Goal: Complete application form: Complete application form

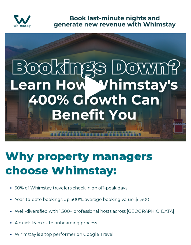
select select "US"
select select "Standard"
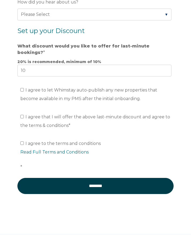
scroll to position [705, 0]
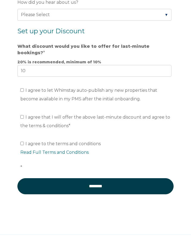
click at [65, 152] on link "Read Full Terms and Conditions" at bounding box center [54, 152] width 68 height 5
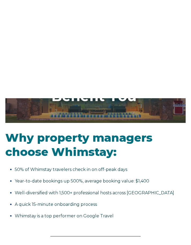
scroll to position [0, 0]
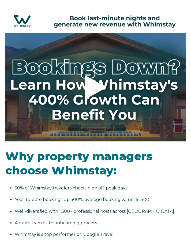
select select "US"
select select "Standard"
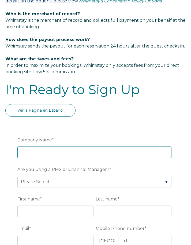
click at [88, 156] on input "Company Name *" at bounding box center [94, 152] width 154 height 12
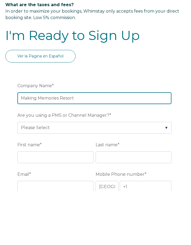
type input "Making Memories Resort"
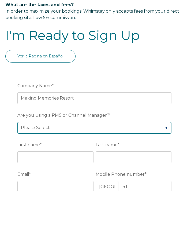
click at [139, 176] on select "Please Select Barefoot BookingPal Boost Brightside CiiRUS Escapia Guesty Hostaw…" at bounding box center [94, 182] width 154 height 12
select select "OwnerRez"
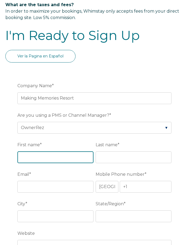
click at [61, 162] on input "First name *" at bounding box center [55, 157] width 76 height 12
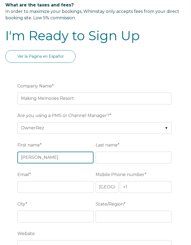
type input "Alexis"
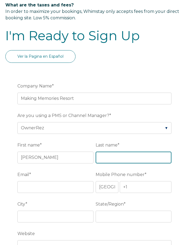
click at [116, 160] on input "Last name *" at bounding box center [134, 158] width 76 height 12
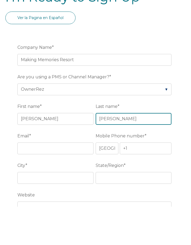
type input "Santoro"
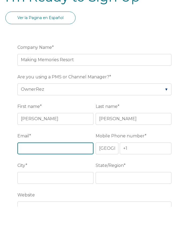
click at [60, 181] on input "Email *" at bounding box center [55, 187] width 76 height 12
type input "makingmemoriesresort@gmail.com"
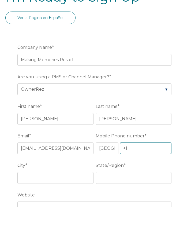
click at [146, 181] on input "+1" at bounding box center [146, 187] width 52 height 12
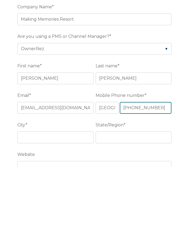
type input "+1 4014844375"
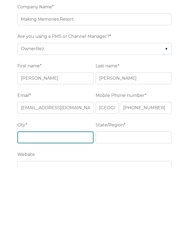
click at [62, 210] on input "City *" at bounding box center [55, 216] width 76 height 12
type input "Kissimmee"
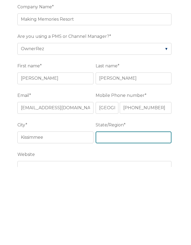
click at [126, 210] on input "State/Region *" at bounding box center [134, 216] width 76 height 12
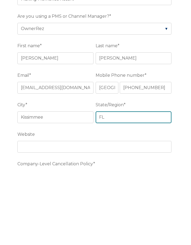
scroll to position [508, 0]
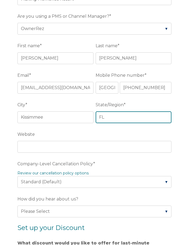
type input "FL"
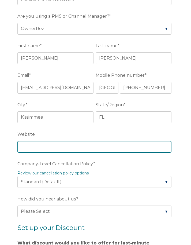
click at [42, 152] on input "Website" at bounding box center [94, 147] width 154 height 12
click at [26, 151] on input "Website" at bounding box center [94, 147] width 154 height 12
paste input "https://www.makingmemoriesresort.com/"
type input "https://www.makingmemoriesresort.com/"
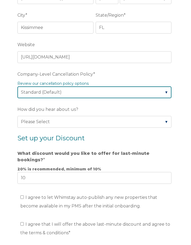
click at [156, 98] on select "Please Select Partial Standard (Default) Moderate Strict" at bounding box center [94, 92] width 154 height 12
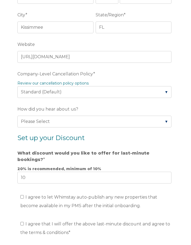
click at [75, 86] on link "Review our cancellation policy options" at bounding box center [52, 83] width 71 height 5
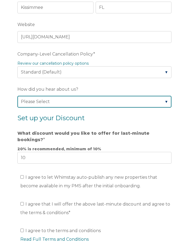
click at [122, 107] on select "Please Select Found Whimstay through a Google search Direct outreach from a Whi…" at bounding box center [94, 102] width 154 height 12
select select "Other"
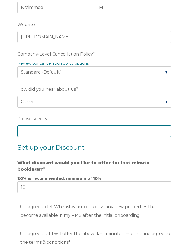
click at [81, 134] on input "Please specify" at bounding box center [94, 131] width 154 height 12
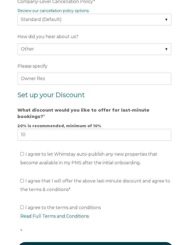
scroll to position [673, 0]
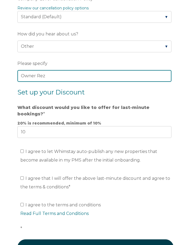
type input "Owner Rez"
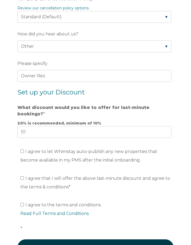
click at [19, 152] on ul "I agree to let Whimstay auto-publish any new properties that become available i…" at bounding box center [94, 155] width 154 height 17
click at [23, 158] on span "I agree to let Whimstay auto-publish any new properties that become available i…" at bounding box center [88, 156] width 137 height 14
click at [23, 153] on input "I agree to let Whimstay auto-publish any new properties that become available i…" at bounding box center [21, 150] width 3 height 3
checkbox input "true"
click at [23, 180] on input "I agree that I will offer the above last-minute discount and agree to the terms…" at bounding box center [21, 177] width 3 height 3
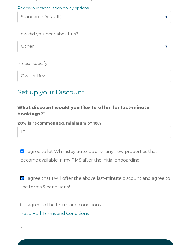
checkbox input "true"
click at [24, 205] on input "I agree to the terms and conditions Read Full Terms and Conditions *" at bounding box center [21, 204] width 3 height 3
checkbox input "true"
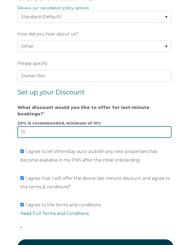
click at [77, 134] on input "10" at bounding box center [94, 132] width 154 height 12
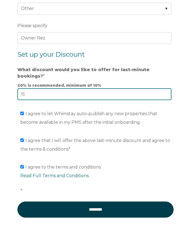
type input "15"
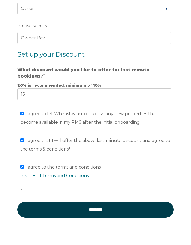
click at [105, 206] on input "********" at bounding box center [95, 210] width 156 height 16
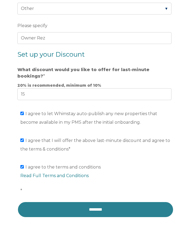
scroll to position [711, 0]
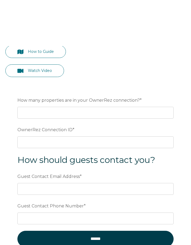
scroll to position [109, 0]
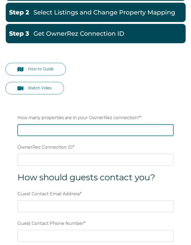
click at [156, 132] on input "How many properties are in your OwnerRez connection? *" at bounding box center [95, 130] width 156 height 12
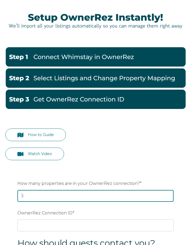
scroll to position [41, 0]
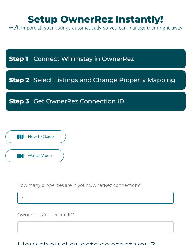
type input "3"
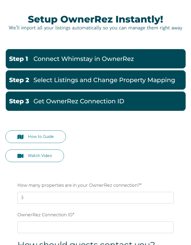
click at [56, 140] on link "How to Guide" at bounding box center [35, 136] width 61 height 13
click at [51, 140] on link "How to Guide" at bounding box center [35, 136] width 61 height 13
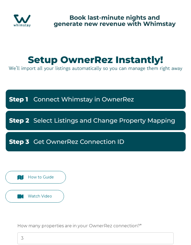
scroll to position [1, 0]
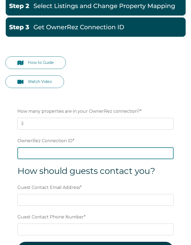
click at [40, 156] on input "OwnerRez Connection ID *" at bounding box center [95, 153] width 156 height 12
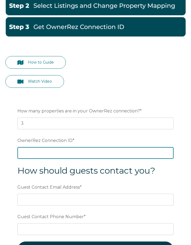
scroll to position [115, 0]
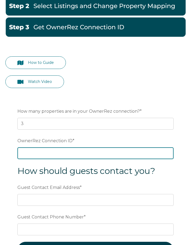
click at [25, 158] on input "OwnerRez Connection ID *" at bounding box center [95, 153] width 156 height 12
paste input "orp5b6725fx"
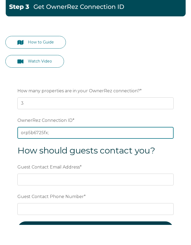
scroll to position [135, 0]
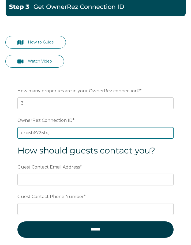
click at [57, 137] on input "orp5b6725fx;" at bounding box center [95, 133] width 156 height 12
click at [56, 137] on input "orp5b6725fx;" at bounding box center [95, 133] width 156 height 12
paste input "orp5b6725ex"
click at [94, 136] on input "orp5b6725fx; orp5b6725ex;" at bounding box center [95, 133] width 156 height 12
click at [85, 133] on input "orp5b6725fx; orp5b6725ex;" at bounding box center [95, 133] width 156 height 12
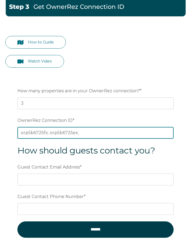
paste input "orp5b69982x"
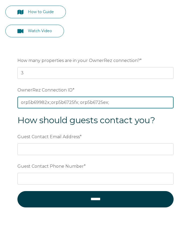
type input "orp5b69982x;;orp5b6725fx; orp5b6725ex;"
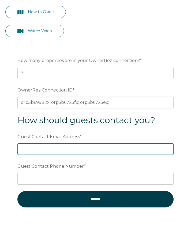
click at [96, 174] on input "Guest Contact Email Address *" at bounding box center [95, 180] width 156 height 12
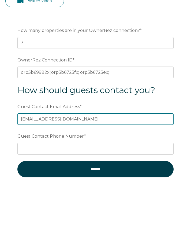
type input "makingmemoriesresort@gmail.com"
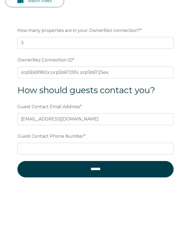
click at [99, 192] on label "Guest Contact Phone Number *" at bounding box center [95, 197] width 156 height 10
click at [99, 203] on input "Guest Contact Phone Number *" at bounding box center [95, 209] width 156 height 12
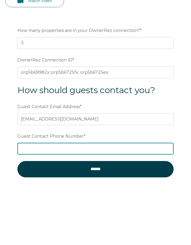
click at [97, 203] on input "Guest Contact Phone Number *" at bounding box center [95, 209] width 156 height 12
type input "401-484-4375"
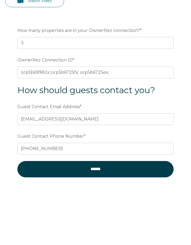
click at [100, 222] on input "******" at bounding box center [95, 230] width 156 height 16
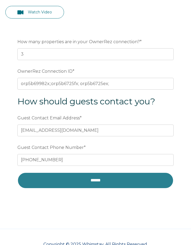
scroll to position [205, 0]
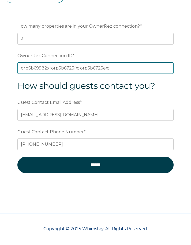
click at [124, 68] on input "orp5b69982x;;orp5b6725fx; orp5b6725ex;" at bounding box center [95, 68] width 156 height 12
type input "orp5b69982x;;"
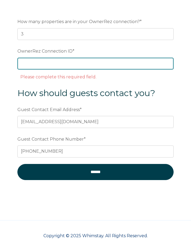
click at [37, 67] on input "OwnerRez Connection ID *" at bounding box center [95, 64] width 156 height 12
click at [25, 67] on input "OwnerRez Connection ID *" at bounding box center [95, 64] width 156 height 12
paste input "ora7ccddf655x"
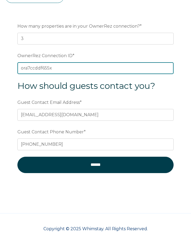
type input "ora7ccddf655x"
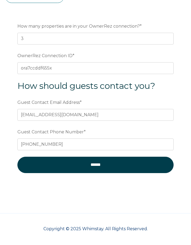
click at [144, 166] on input "******" at bounding box center [95, 165] width 156 height 16
